Goal: Use online tool/utility

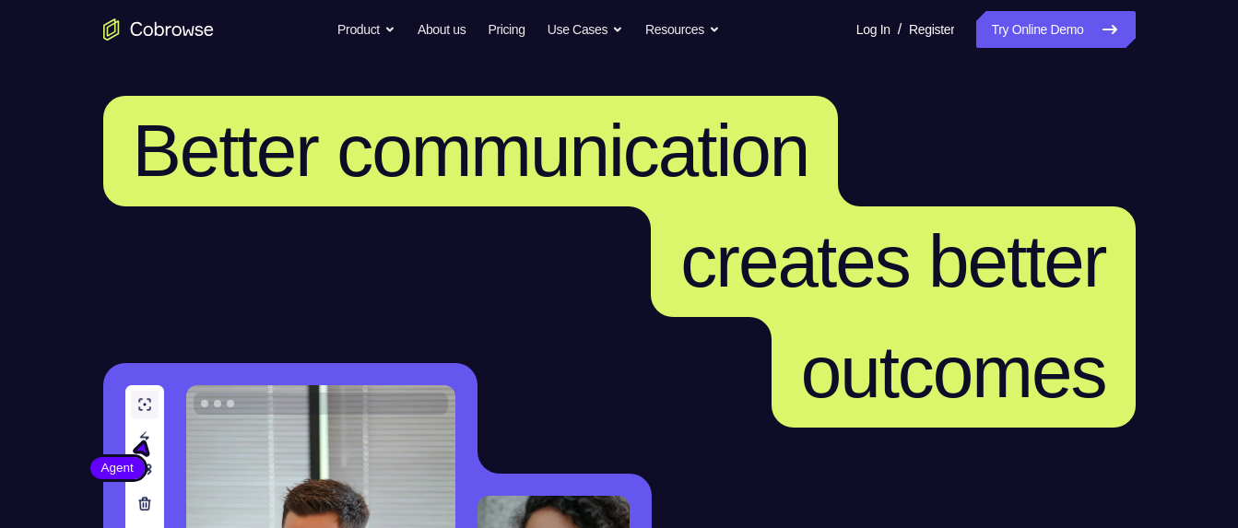
click at [1005, 18] on link "Try Online Demo" at bounding box center [1055, 29] width 158 height 37
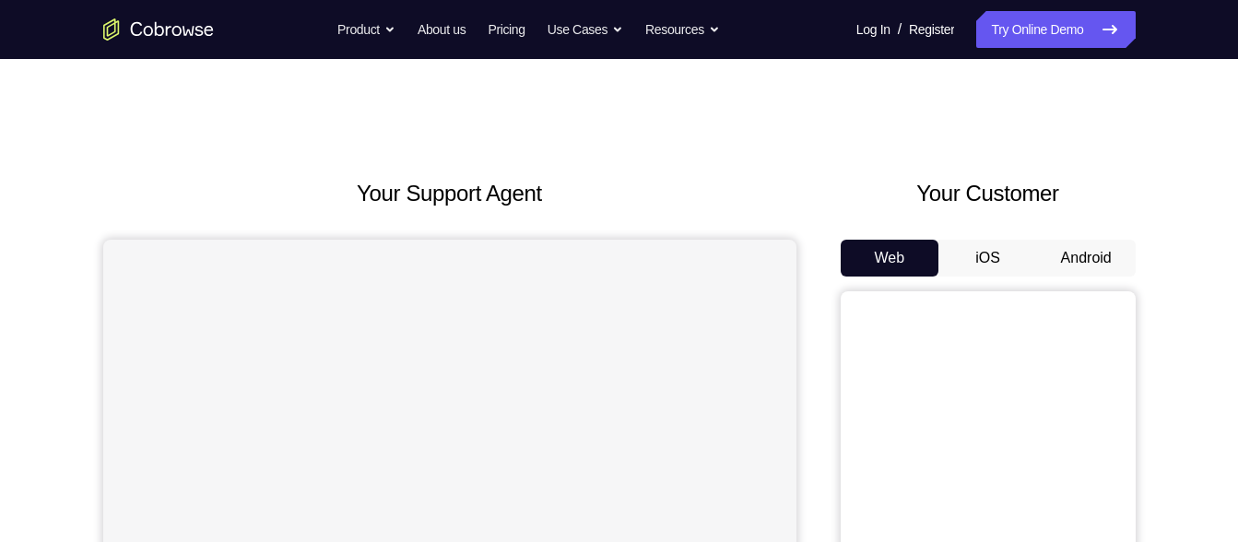
click at [1086, 254] on button "Android" at bounding box center [1086, 258] width 99 height 37
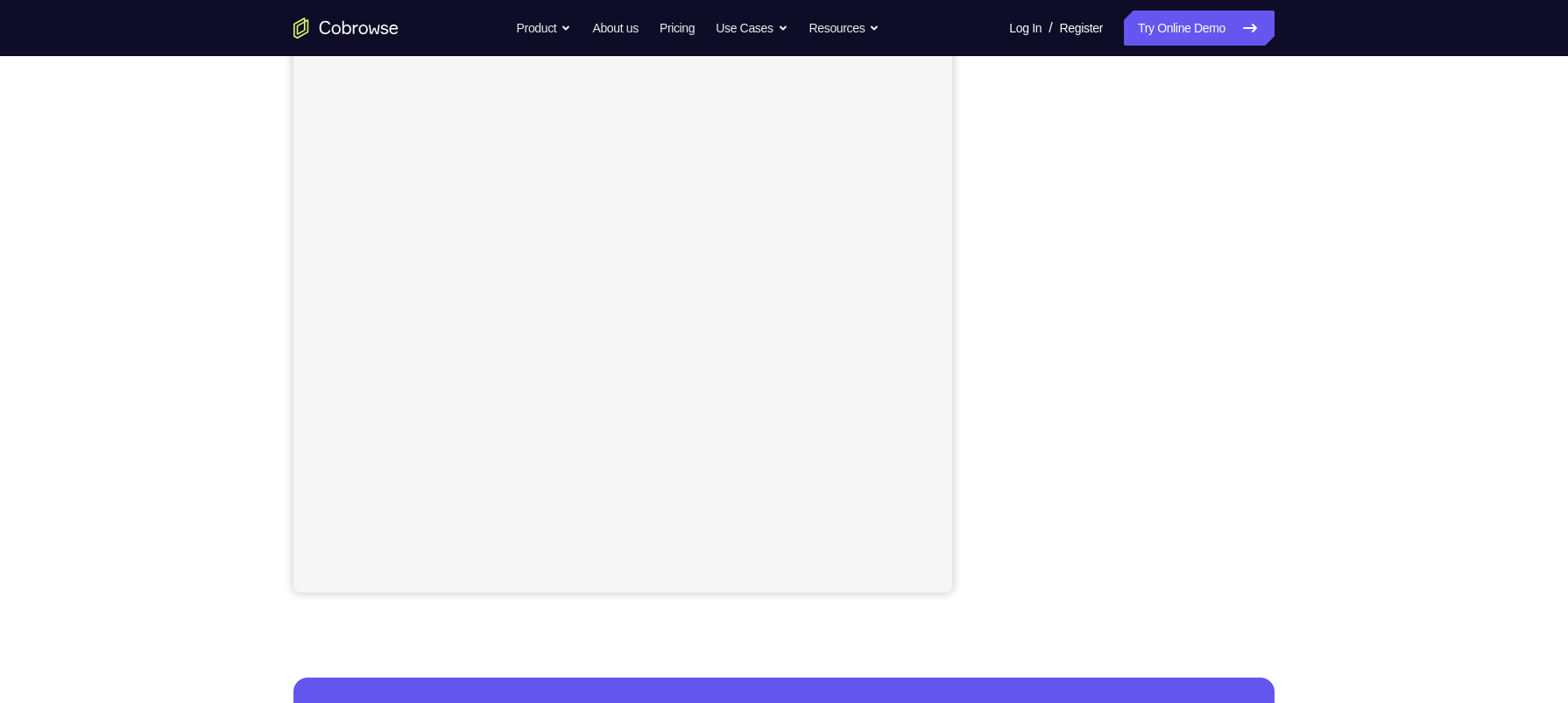
scroll to position [185, 0]
